Goal: Information Seeking & Learning: Learn about a topic

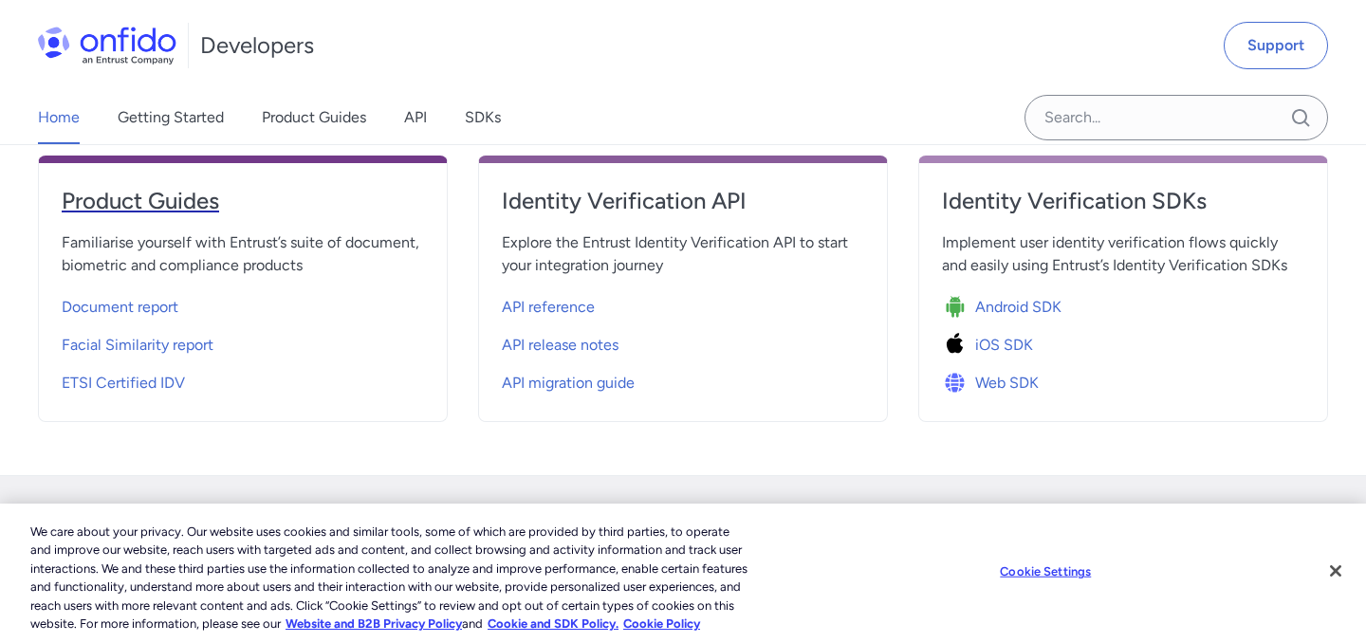
scroll to position [747, 0]
click at [542, 304] on span "API reference" at bounding box center [548, 306] width 93 height 23
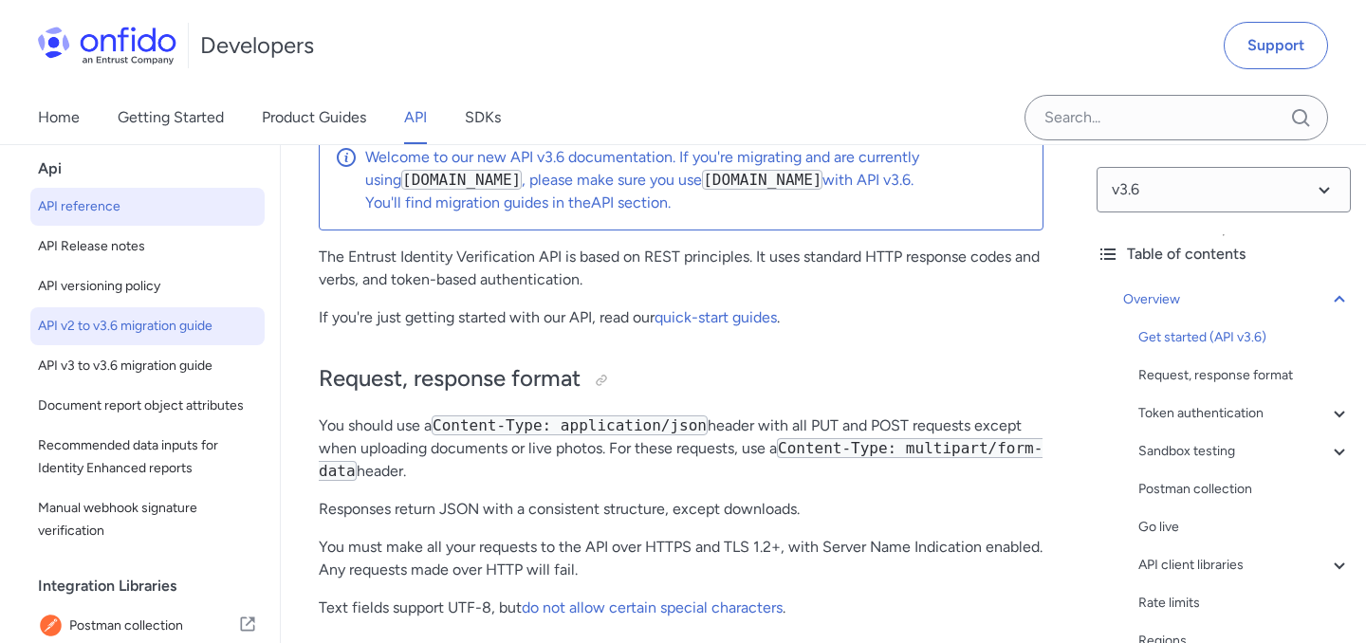
scroll to position [62, 0]
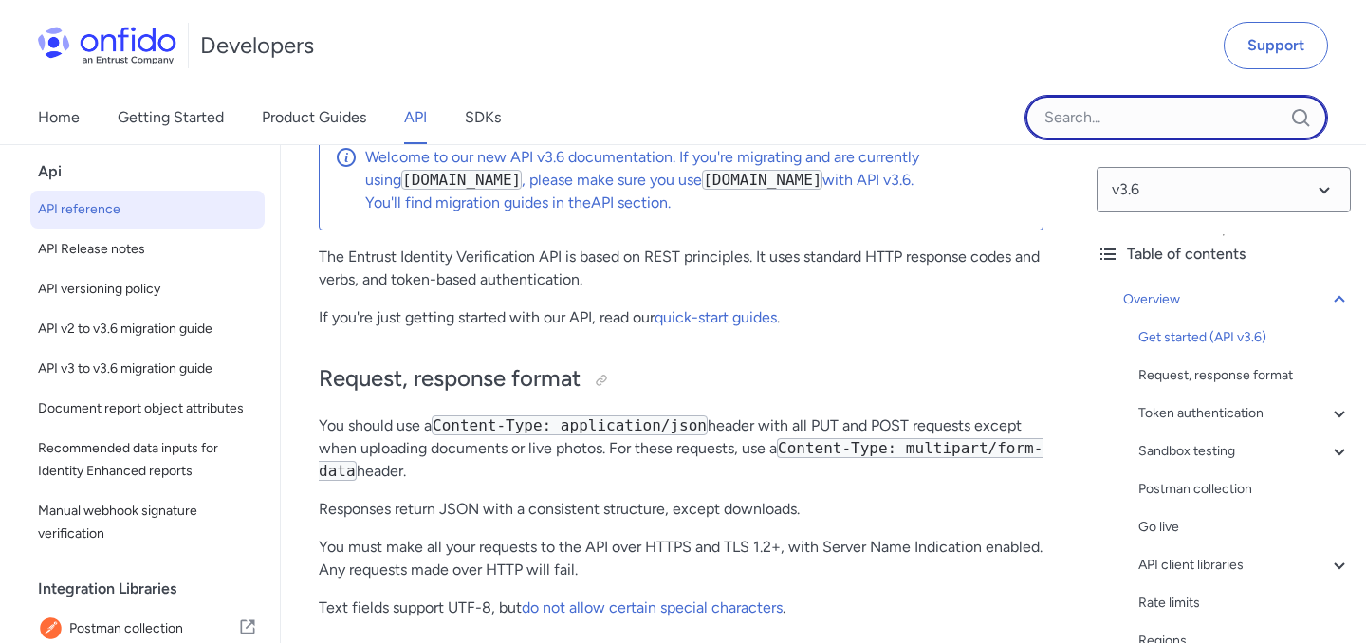
click at [1149, 119] on input "Onfido search input field" at bounding box center [1175, 118] width 303 height 46
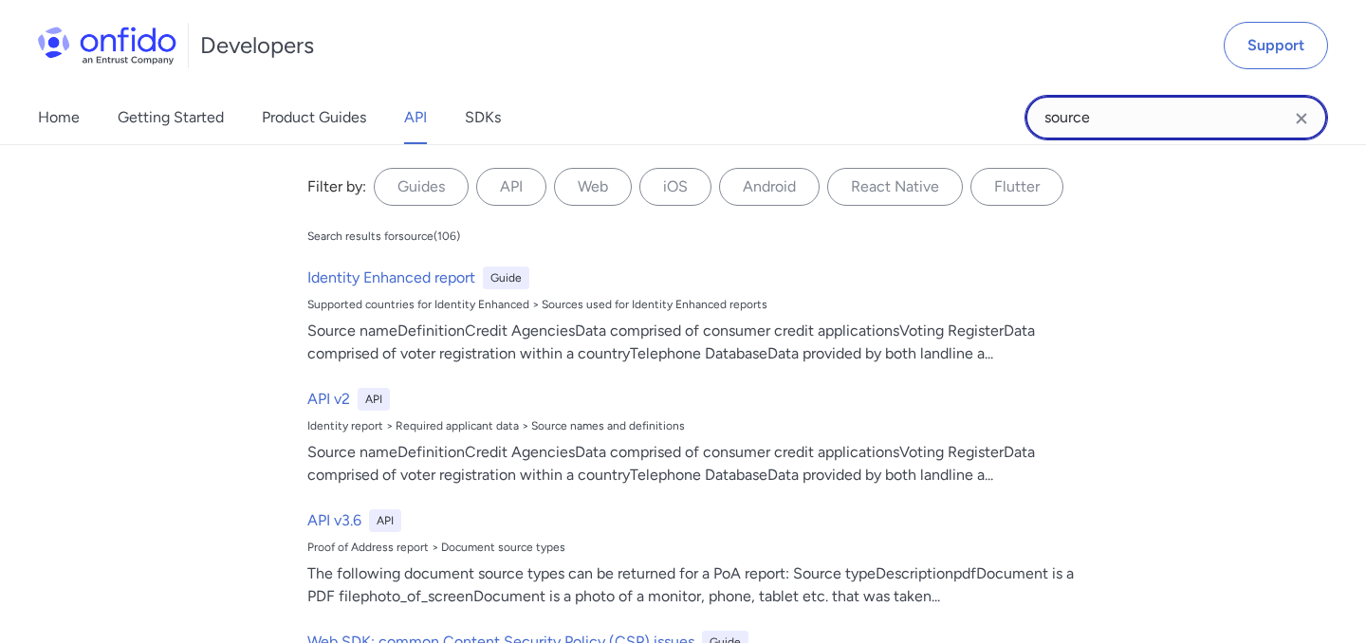
drag, startPoint x: 1048, startPoint y: 110, endPoint x: 1012, endPoint y: 110, distance: 36.0
click at [1012, 110] on div "Home Getting Started Product Guides API SDKs source source Filter by: Guides AP…" at bounding box center [683, 117] width 1366 height 53
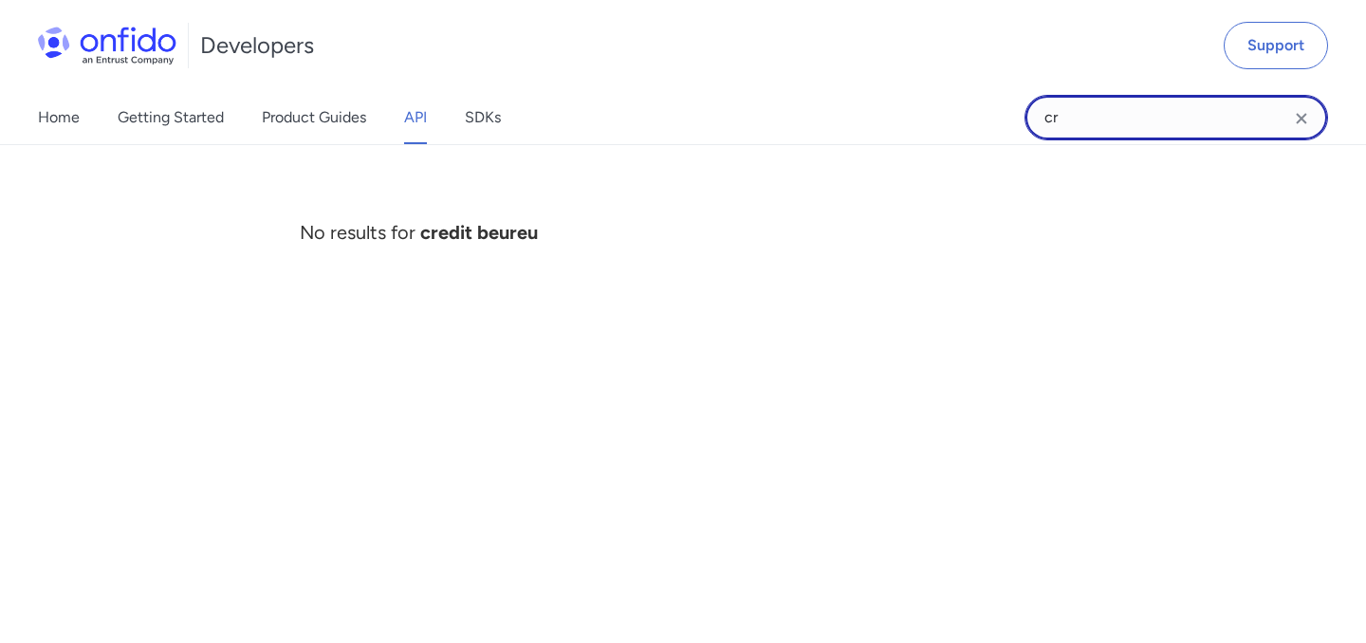
type input "c"
